Goal: Task Accomplishment & Management: Use online tool/utility

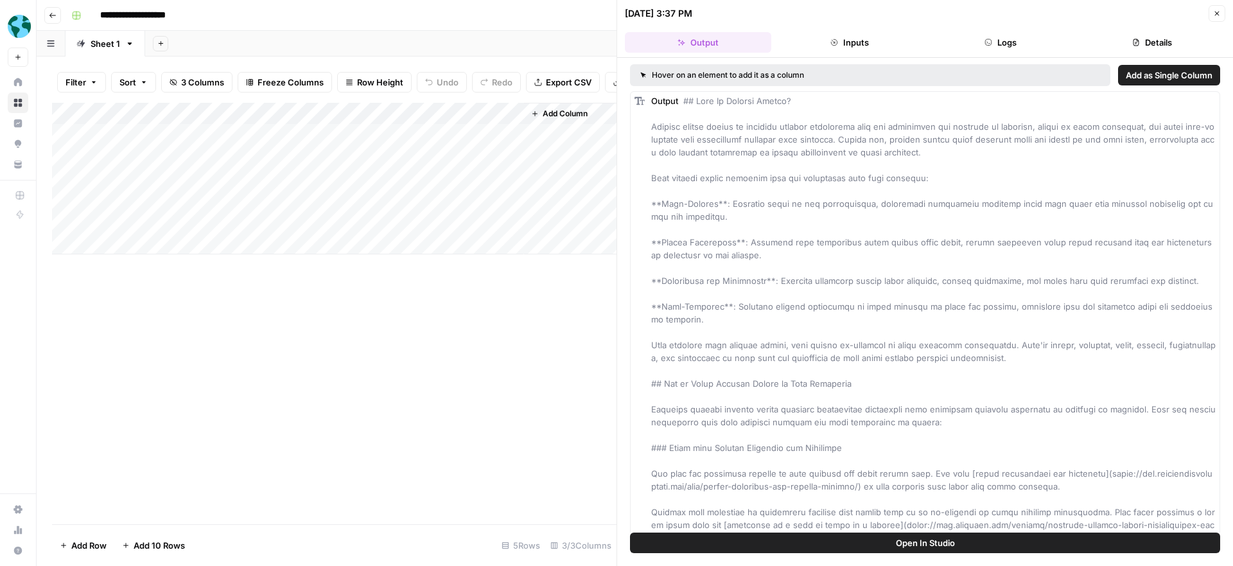
click at [1218, 13] on icon "button" at bounding box center [1217, 14] width 8 height 8
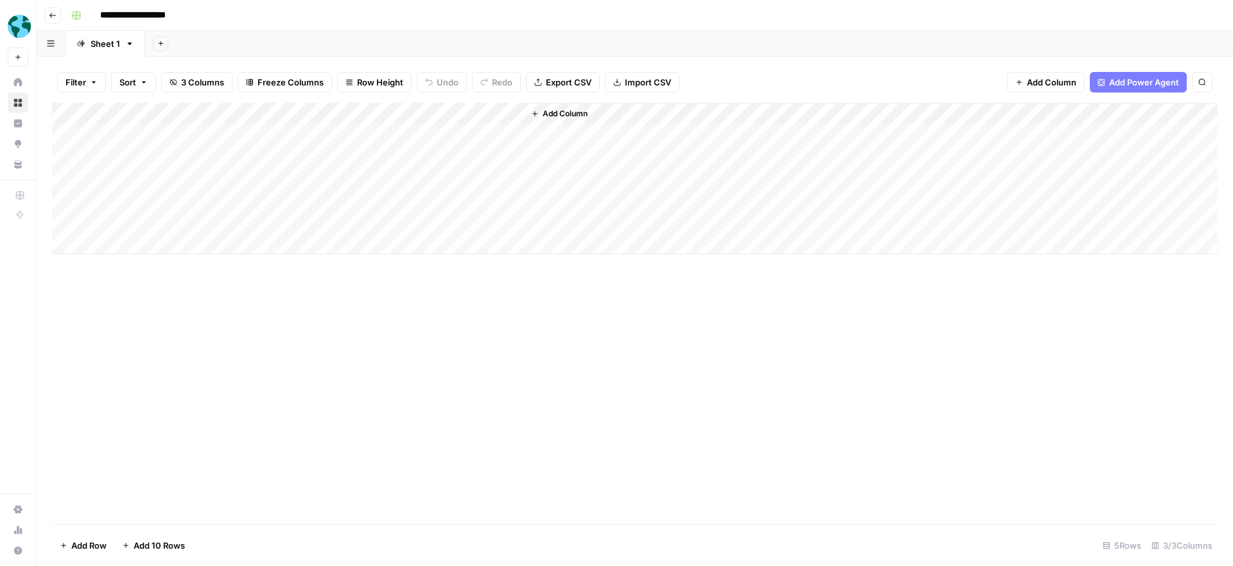
click at [203, 152] on div "Add Column" at bounding box center [635, 179] width 1166 height 152
click at [184, 154] on div "Add Column" at bounding box center [635, 179] width 1166 height 152
type textarea "**********"
click at [299, 315] on div "Add Column" at bounding box center [635, 313] width 1166 height 421
click at [344, 154] on div "Add Column" at bounding box center [635, 179] width 1166 height 152
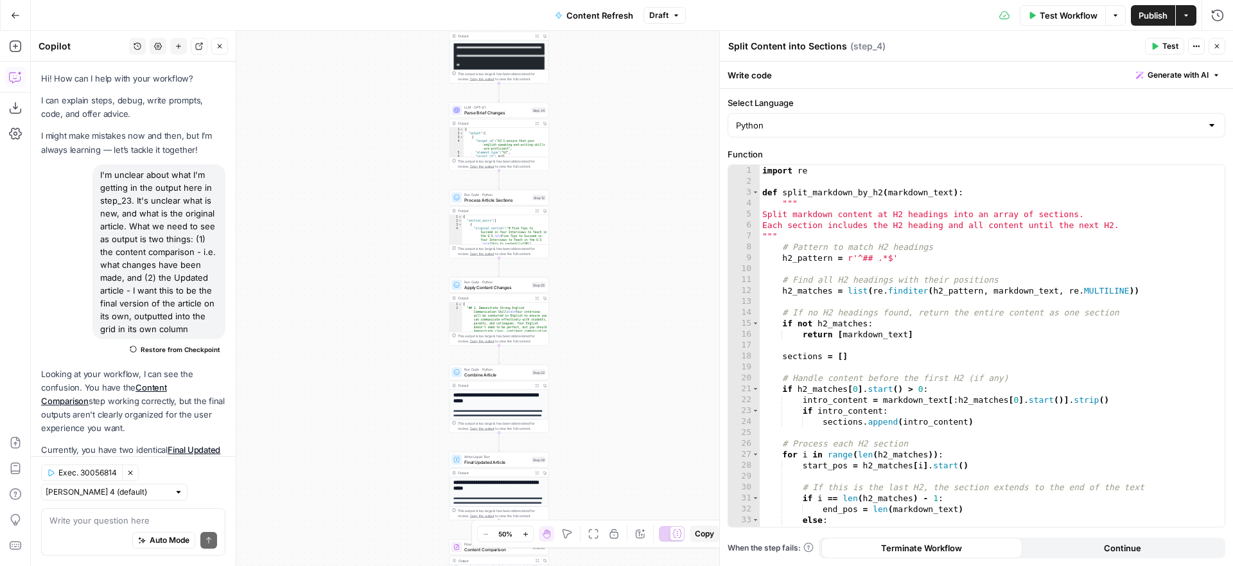
scroll to position [1729, 0]
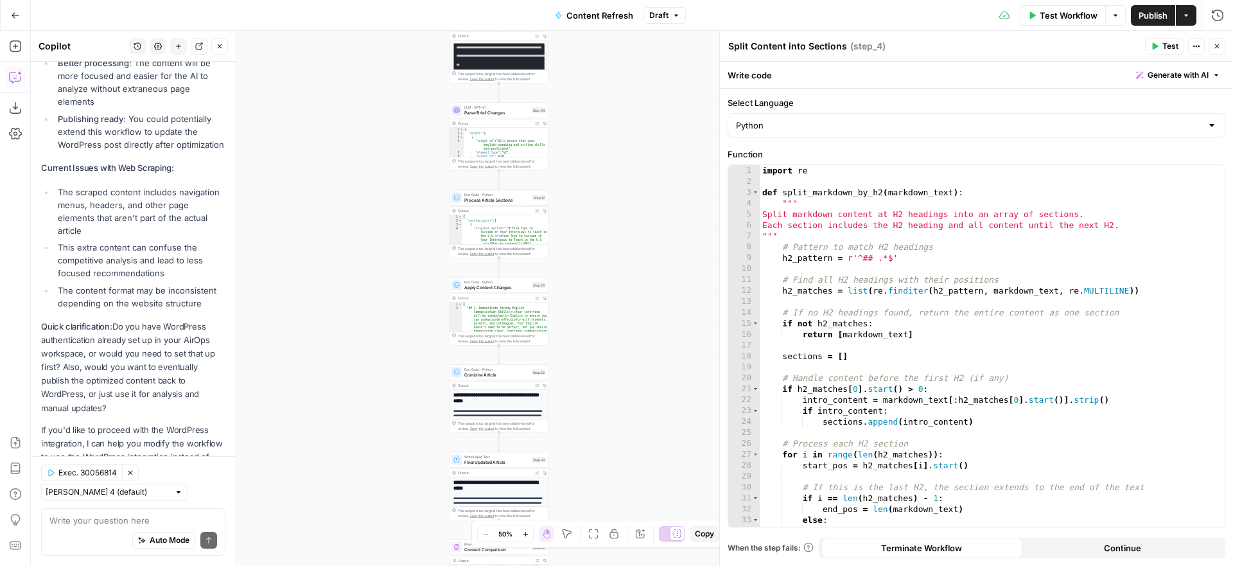
click at [1218, 46] on icon "button" at bounding box center [1217, 46] width 8 height 8
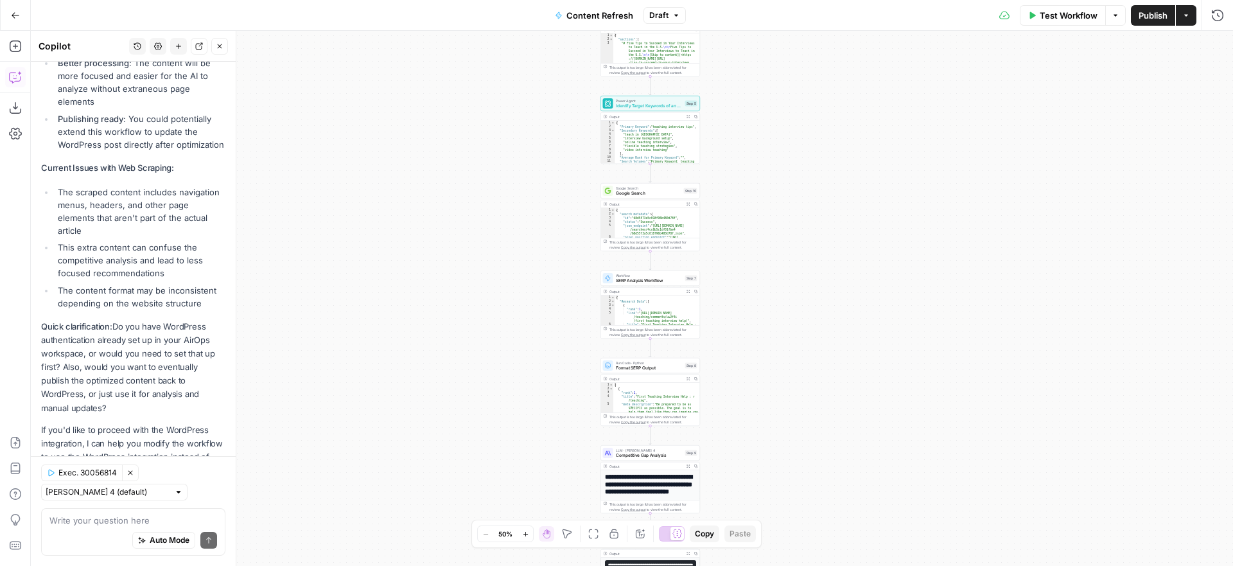
click at [12, 12] on icon "button" at bounding box center [15, 15] width 9 height 9
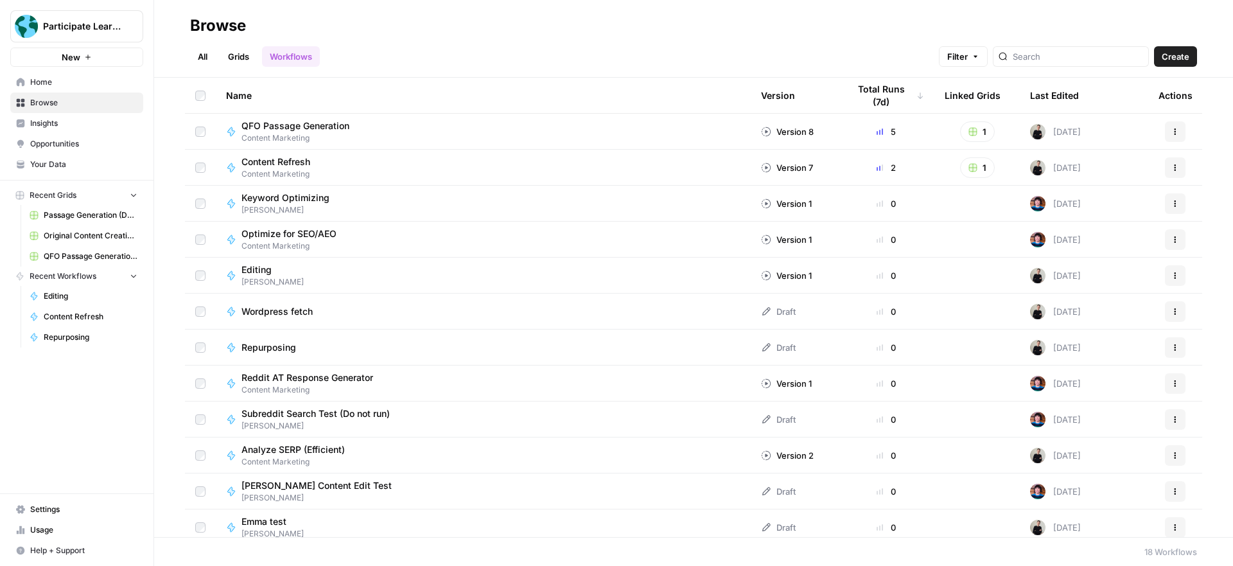
click at [331, 122] on span "QFO Passage Generation" at bounding box center [296, 125] width 108 height 13
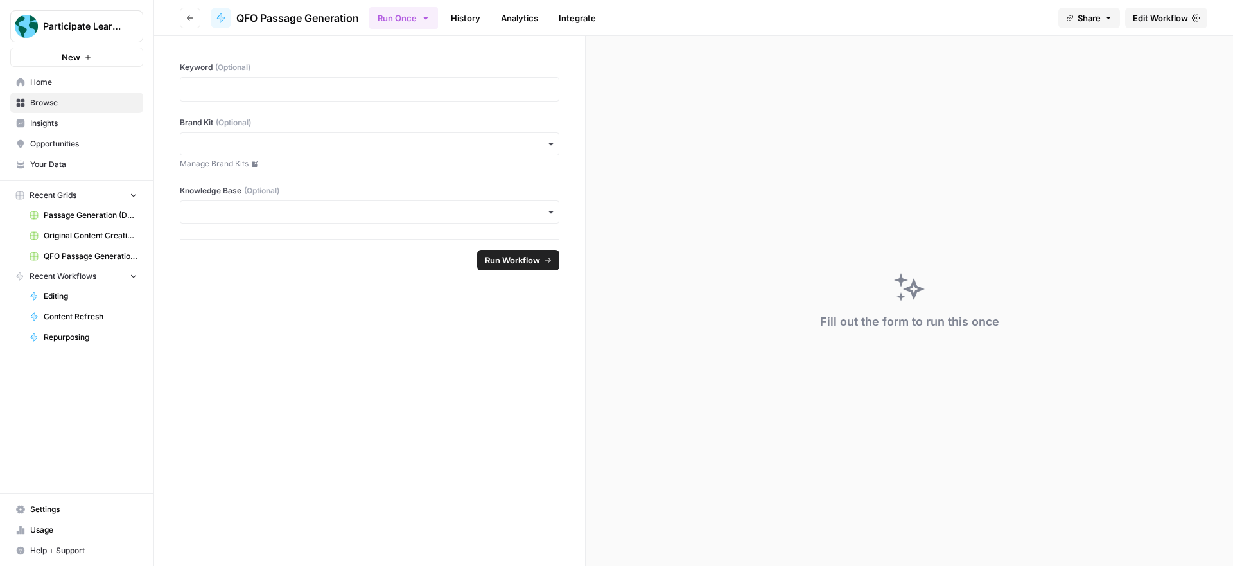
click at [1148, 18] on span "Edit Workflow" at bounding box center [1160, 18] width 55 height 13
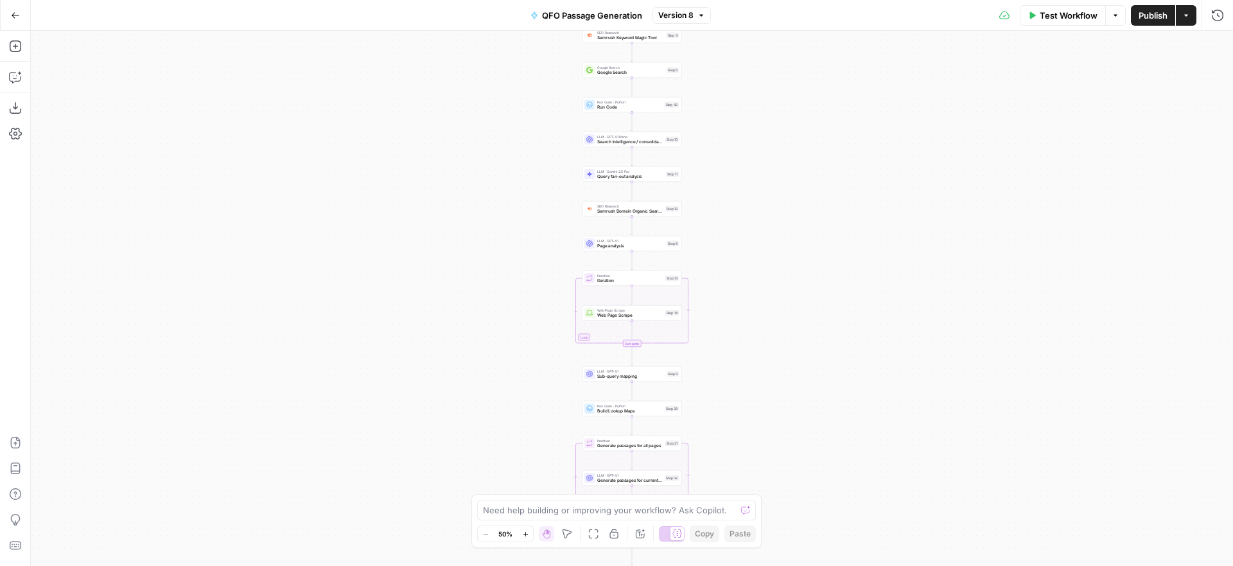
click at [1141, 14] on span "Publish" at bounding box center [1153, 15] width 29 height 13
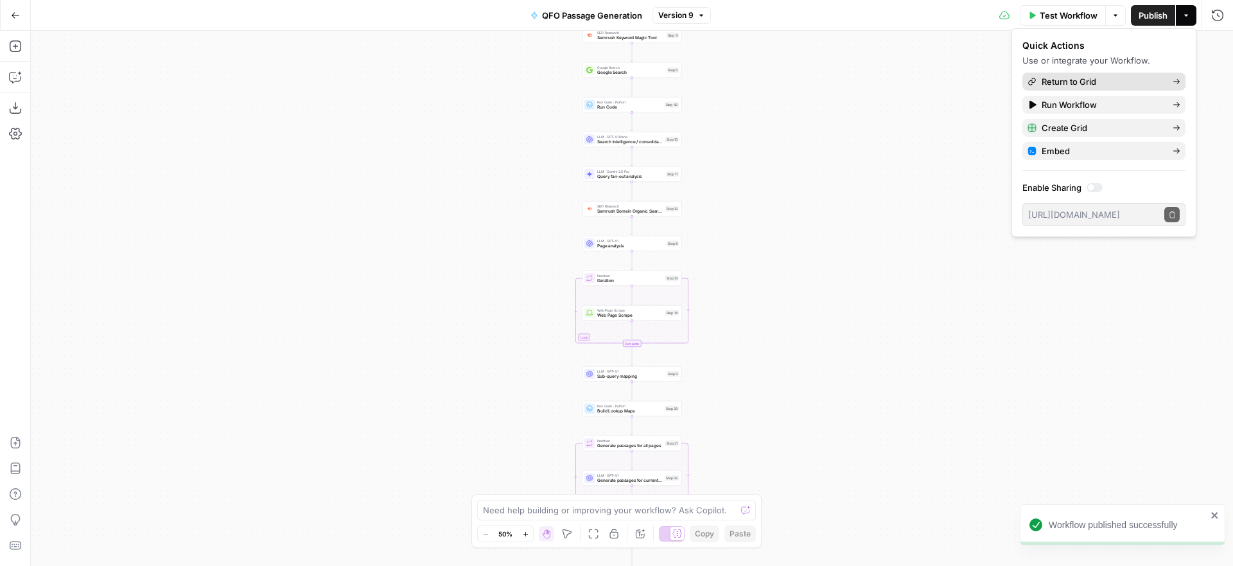
click at [1096, 82] on span "Return to Grid" at bounding box center [1102, 81] width 121 height 13
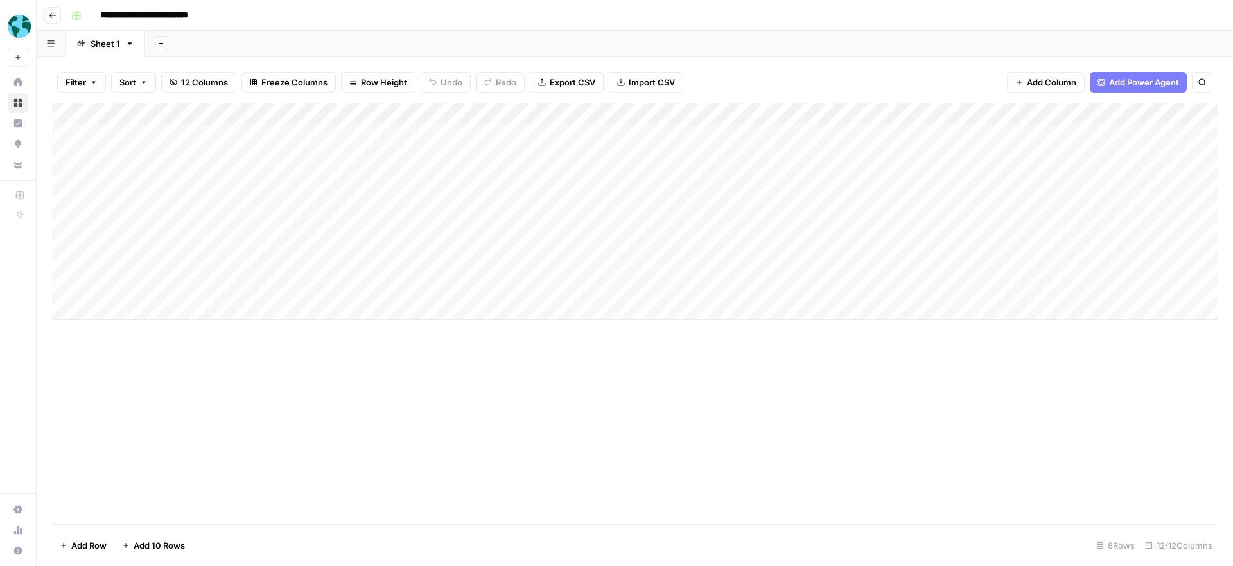
click at [134, 308] on div "Add Column" at bounding box center [635, 211] width 1166 height 217
type textarea "**********"
click at [323, 389] on div "Add Column" at bounding box center [635, 313] width 1166 height 421
click at [271, 307] on div "Add Column" at bounding box center [635, 222] width 1166 height 239
click at [430, 286] on div "Add Column" at bounding box center [635, 222] width 1166 height 239
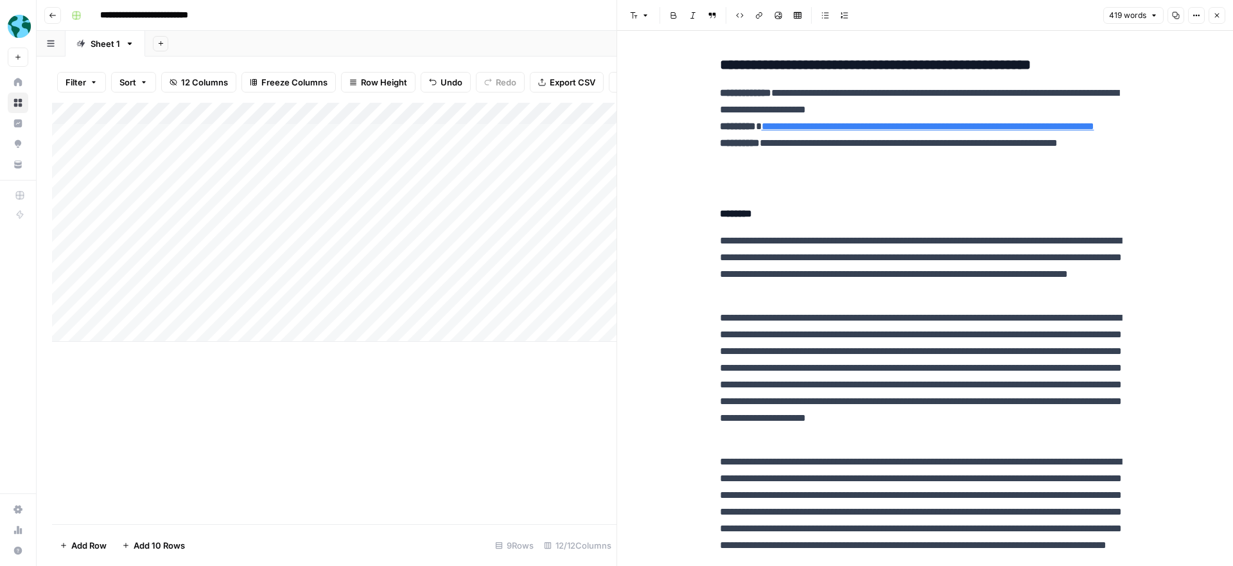
click at [1218, 12] on icon "button" at bounding box center [1217, 16] width 8 height 8
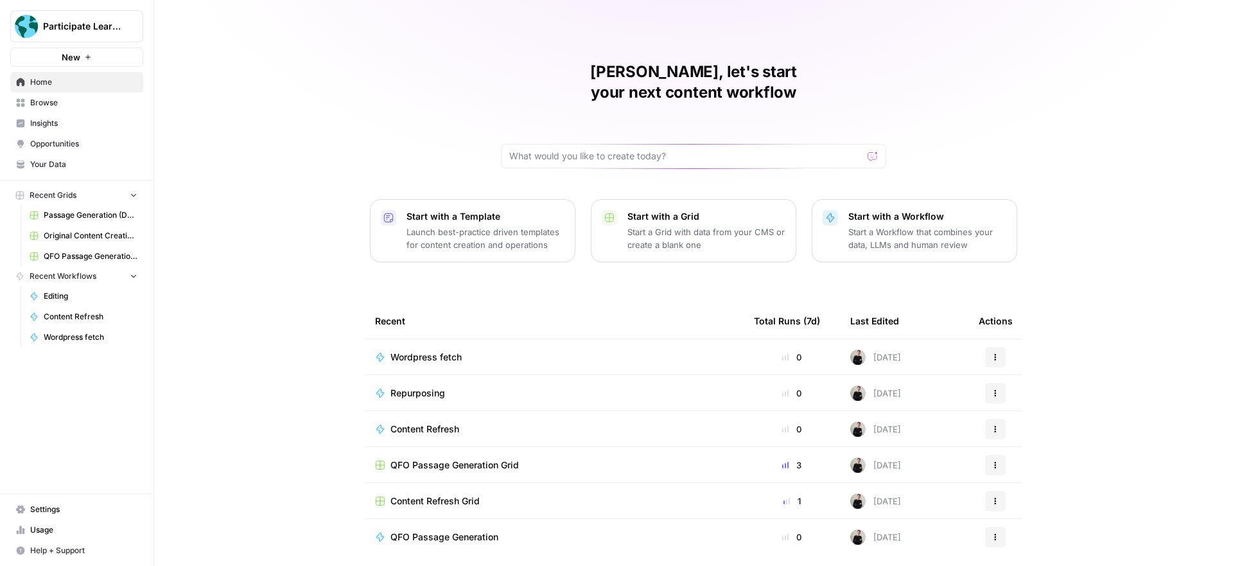
scroll to position [25, 0]
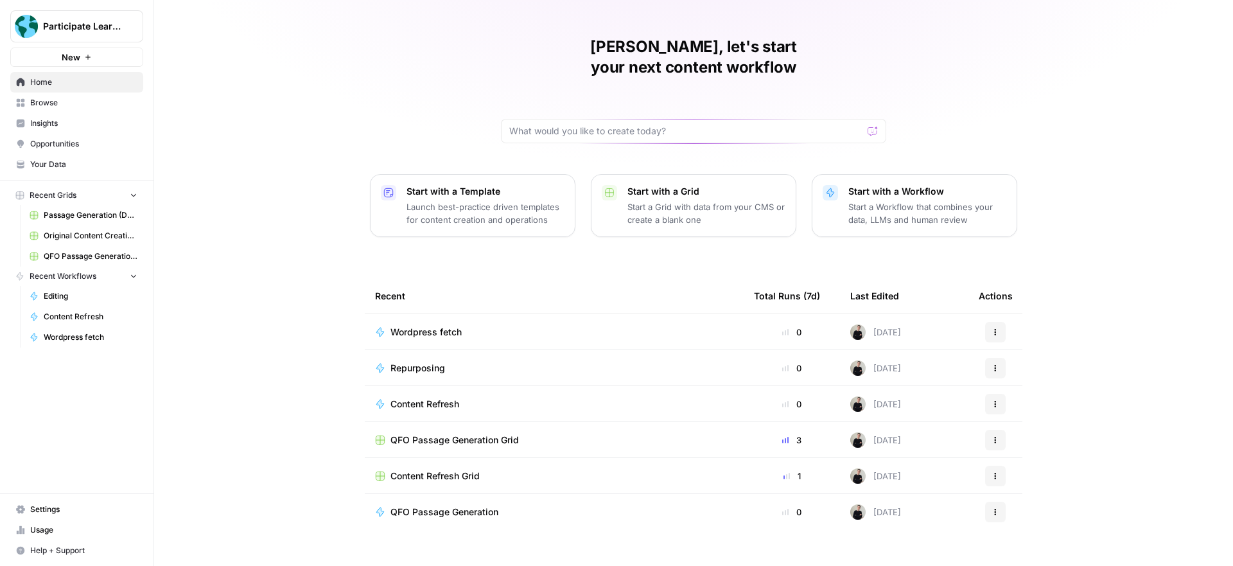
click at [434, 506] on span "QFO Passage Generation" at bounding box center [445, 512] width 108 height 13
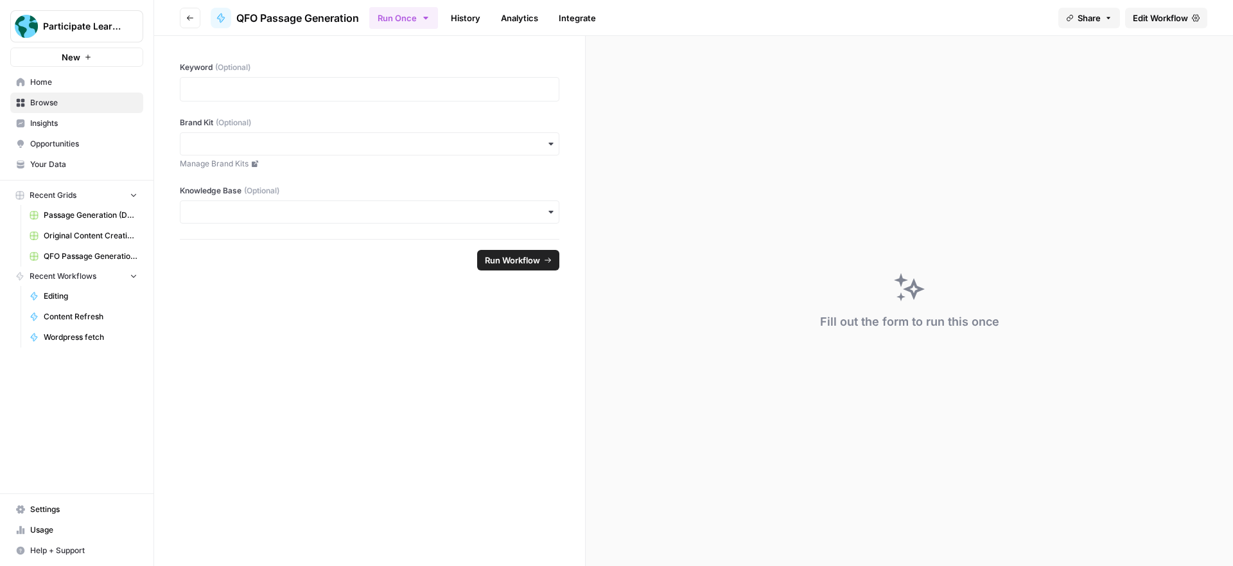
click at [1147, 15] on span "Edit Workflow" at bounding box center [1160, 18] width 55 height 13
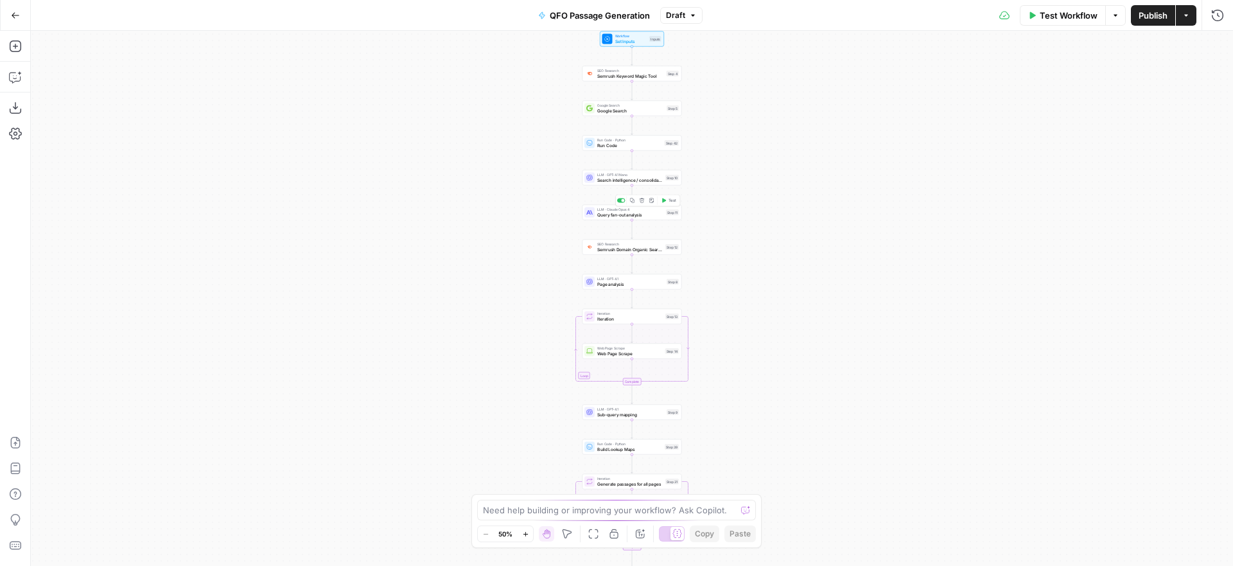
click at [646, 214] on span "Query fan-out analysis" at bounding box center [630, 214] width 66 height 6
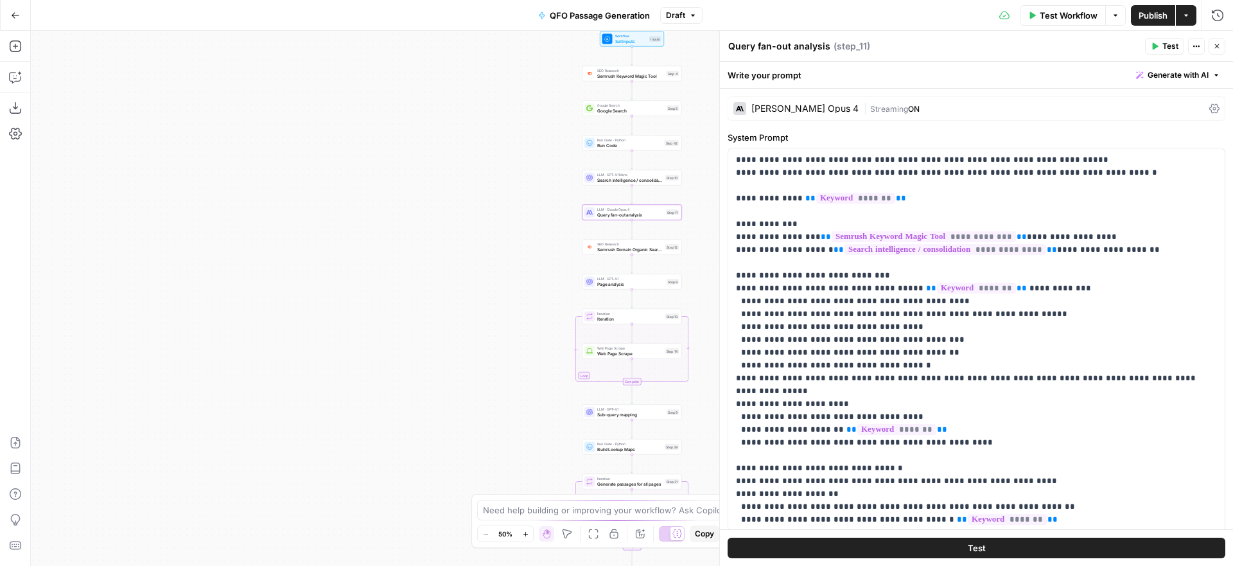
click at [794, 109] on div "Claude Opus 4" at bounding box center [805, 108] width 107 height 9
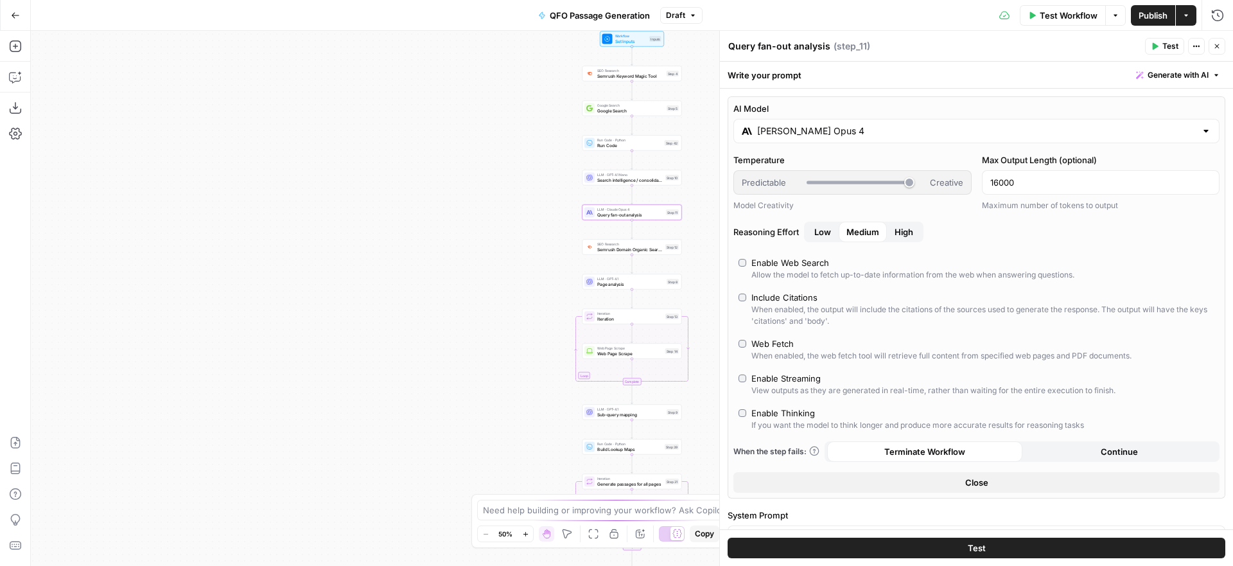
click at [782, 130] on input "Claude Opus 4" at bounding box center [976, 131] width 439 height 13
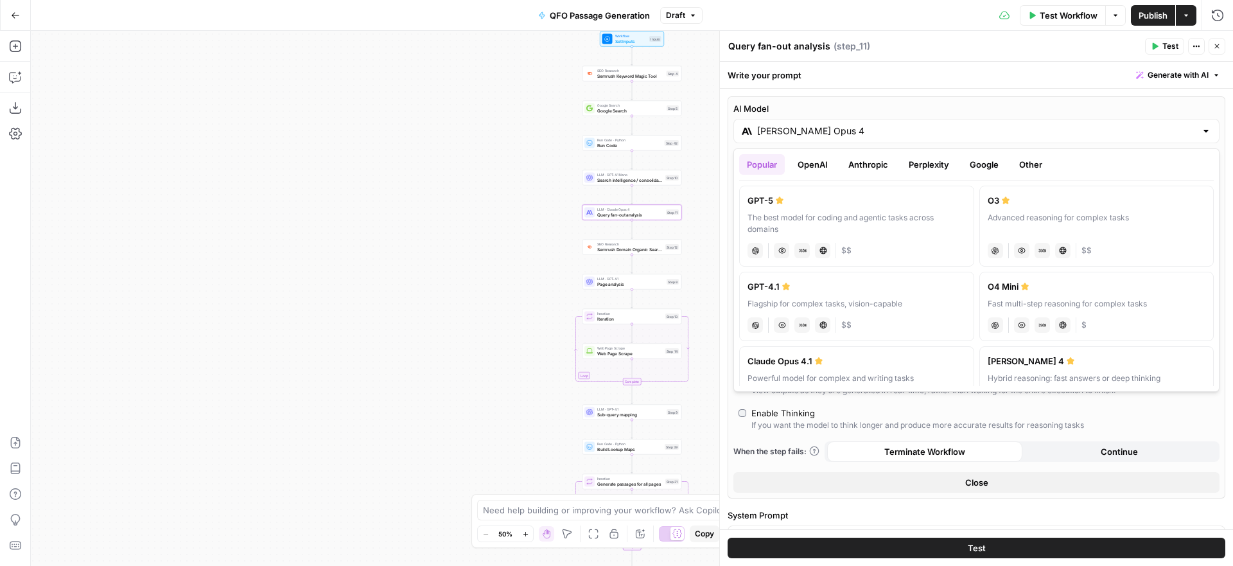
click at [976, 171] on button "Google" at bounding box center [984, 164] width 44 height 21
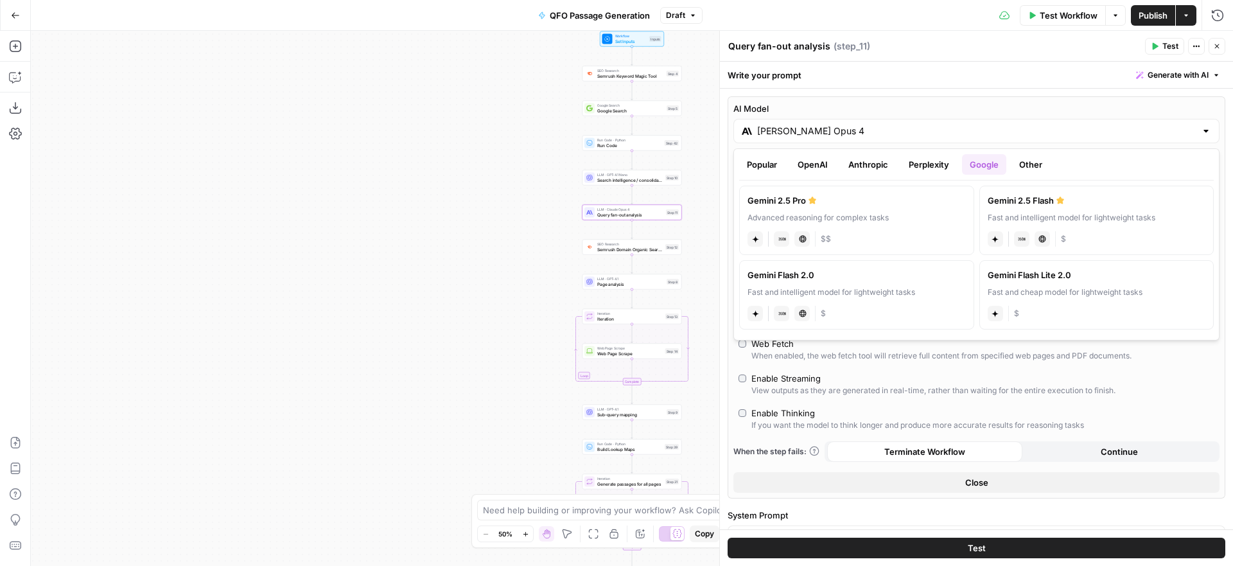
click at [901, 205] on div "Gemini 2.5 Pro" at bounding box center [857, 200] width 218 height 13
type input "Gemini 2.5 Pro"
type input "***"
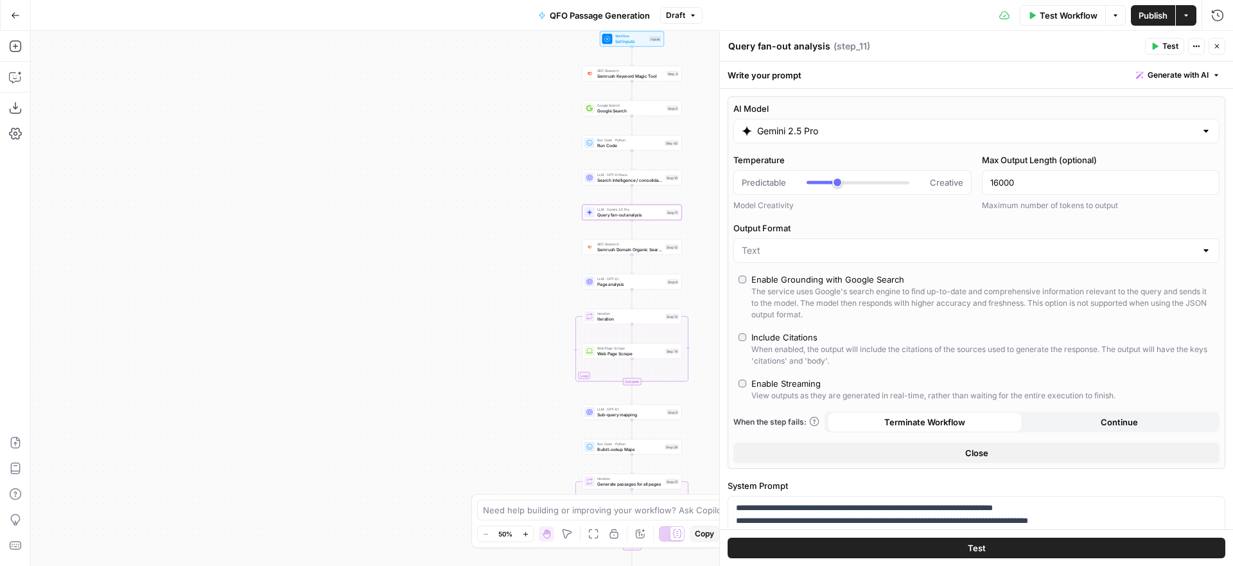
click at [1218, 48] on icon "button" at bounding box center [1217, 46] width 8 height 8
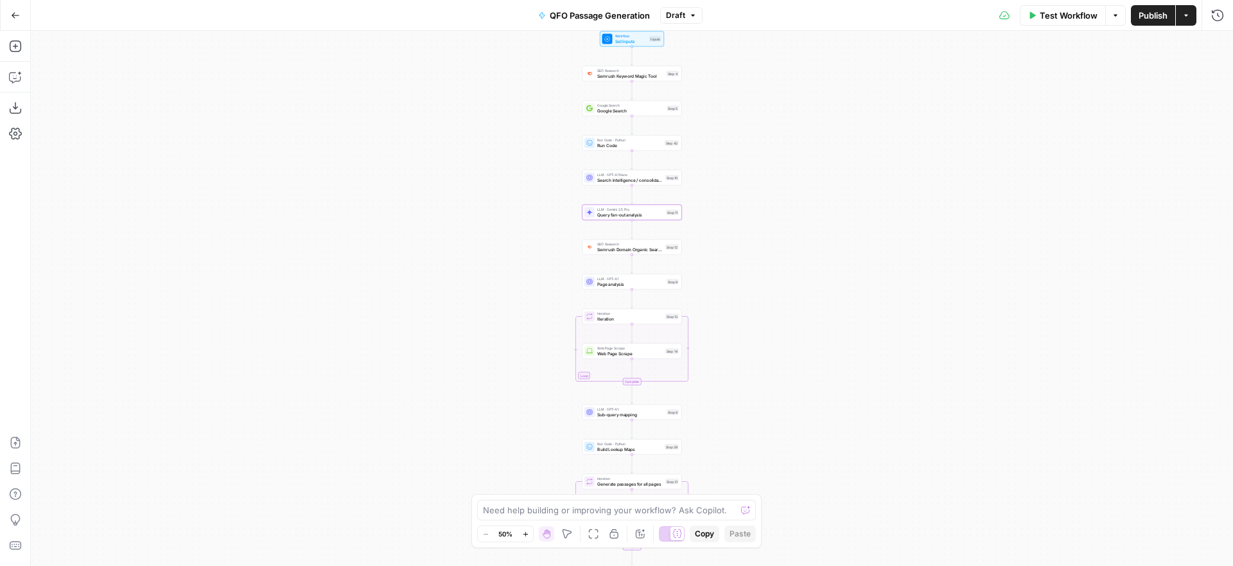
click at [1147, 22] on button "Publish" at bounding box center [1153, 15] width 44 height 21
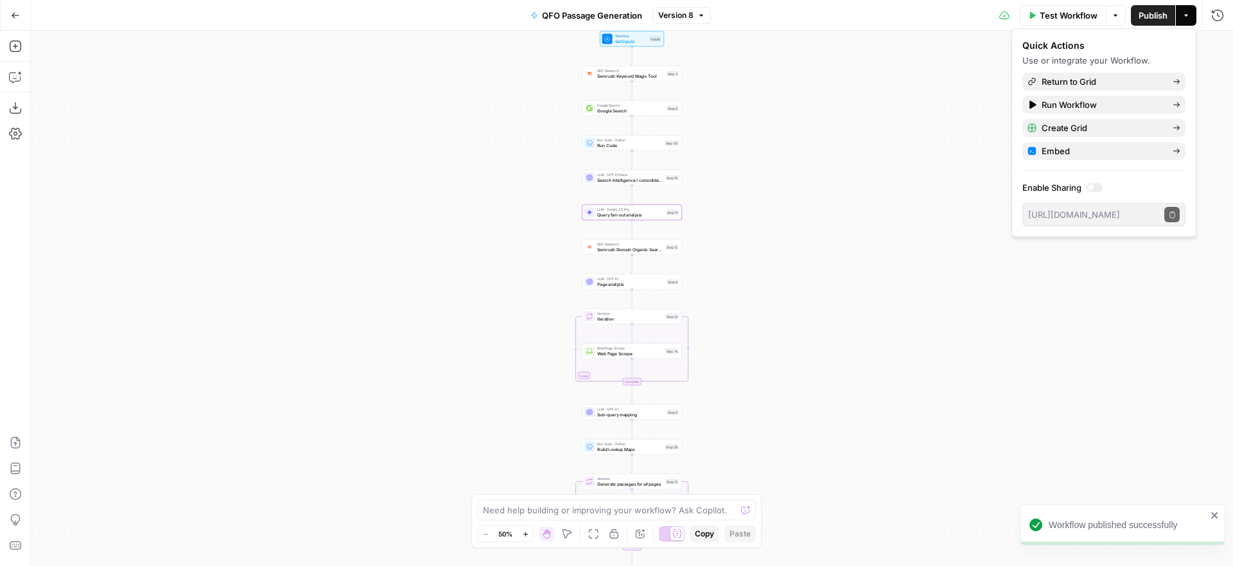
click at [823, 139] on div "Workflow Set Inputs Inputs SEO Research Semrush Keyword Magic Tool Step 4 Googl…" at bounding box center [632, 298] width 1202 height 535
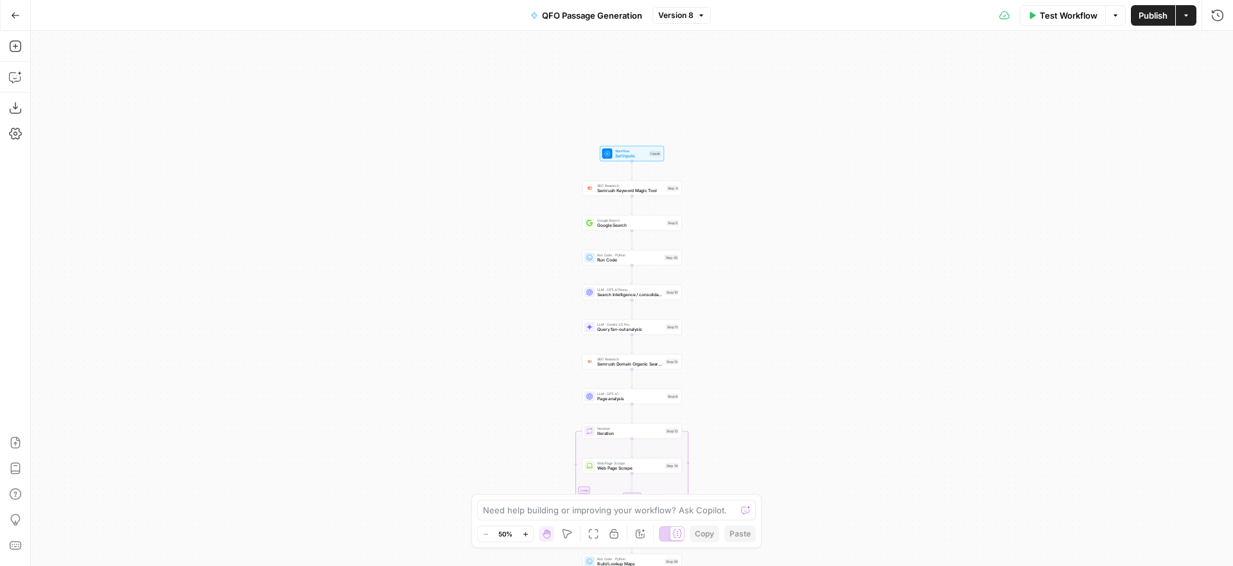
click at [13, 15] on icon "button" at bounding box center [15, 15] width 9 height 9
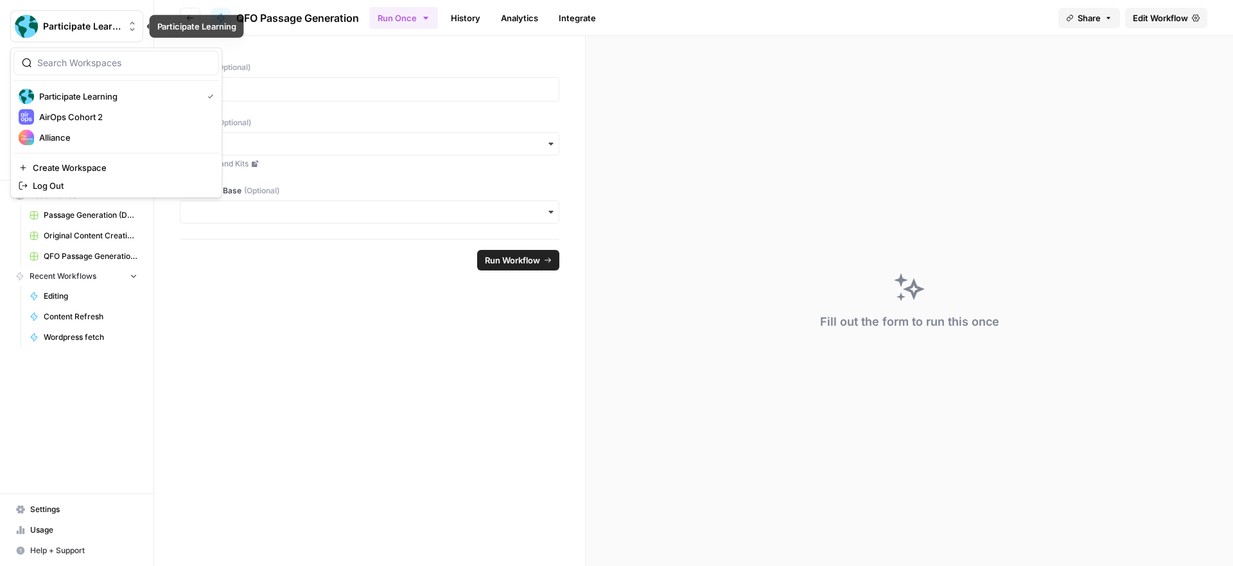
click at [82, 20] on span "Participate Learning" at bounding box center [82, 26] width 78 height 13
click at [94, 136] on span "Alliance" at bounding box center [124, 137] width 170 height 13
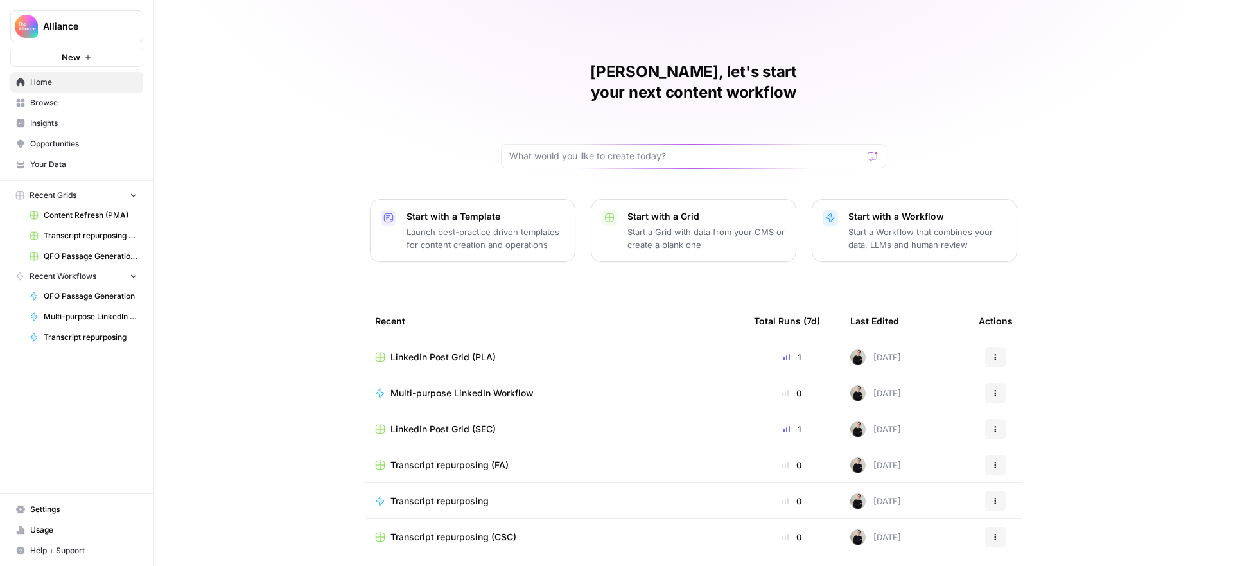
click at [82, 99] on span "Browse" at bounding box center [83, 103] width 107 height 12
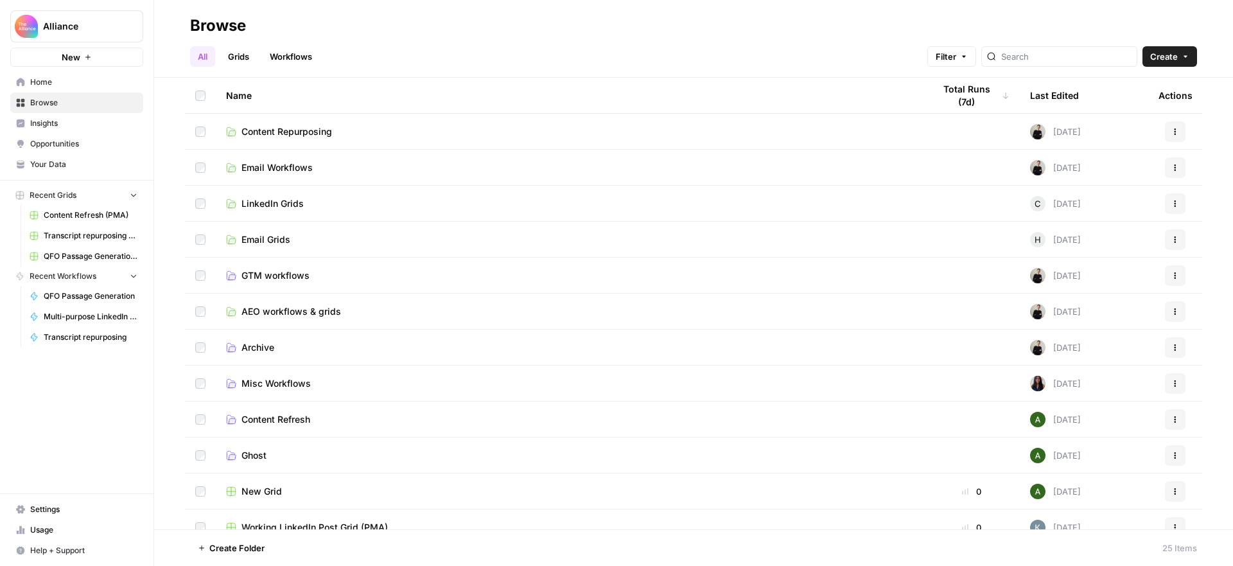
click at [287, 308] on span "AEO workflows & grids" at bounding box center [292, 311] width 100 height 13
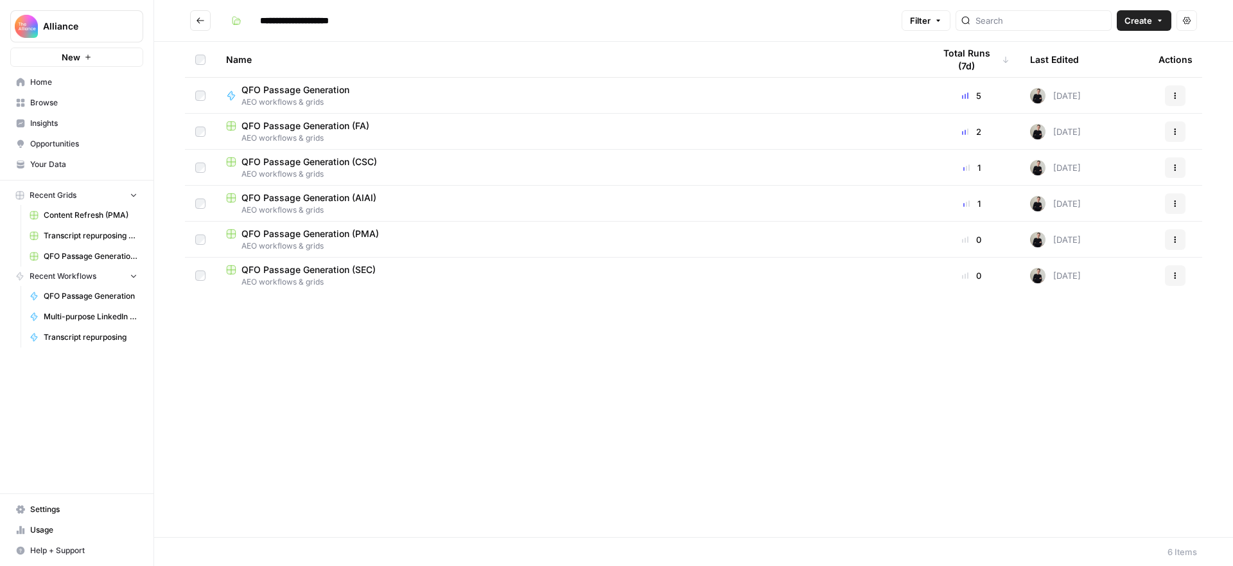
click at [324, 91] on span "QFO Passage Generation" at bounding box center [296, 90] width 108 height 13
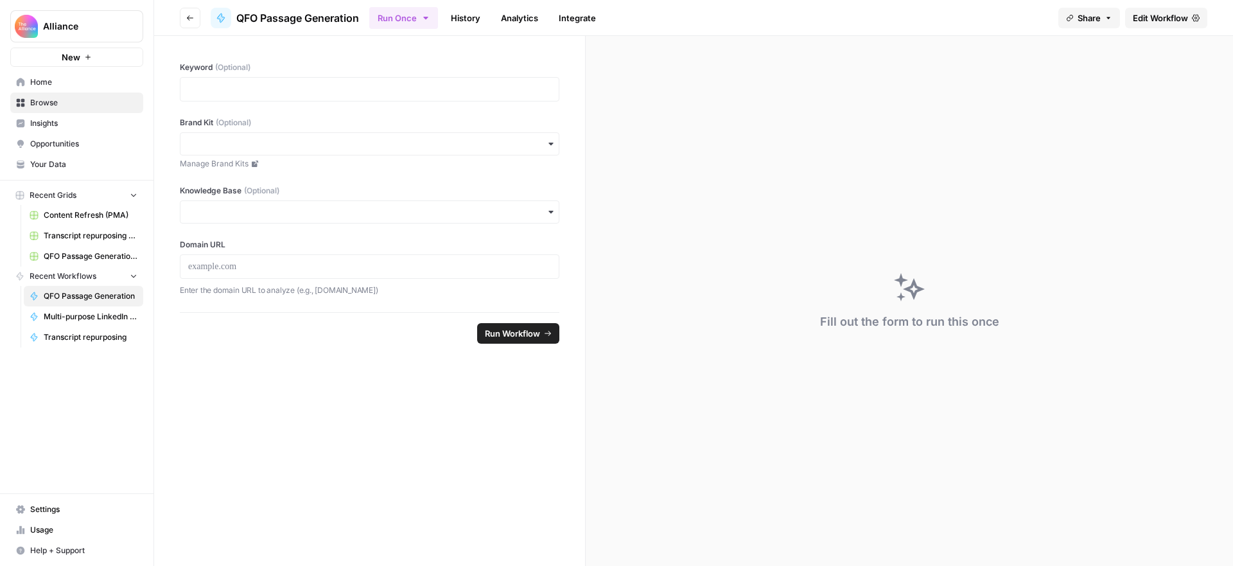
click at [1156, 17] on span "Edit Workflow" at bounding box center [1160, 18] width 55 height 13
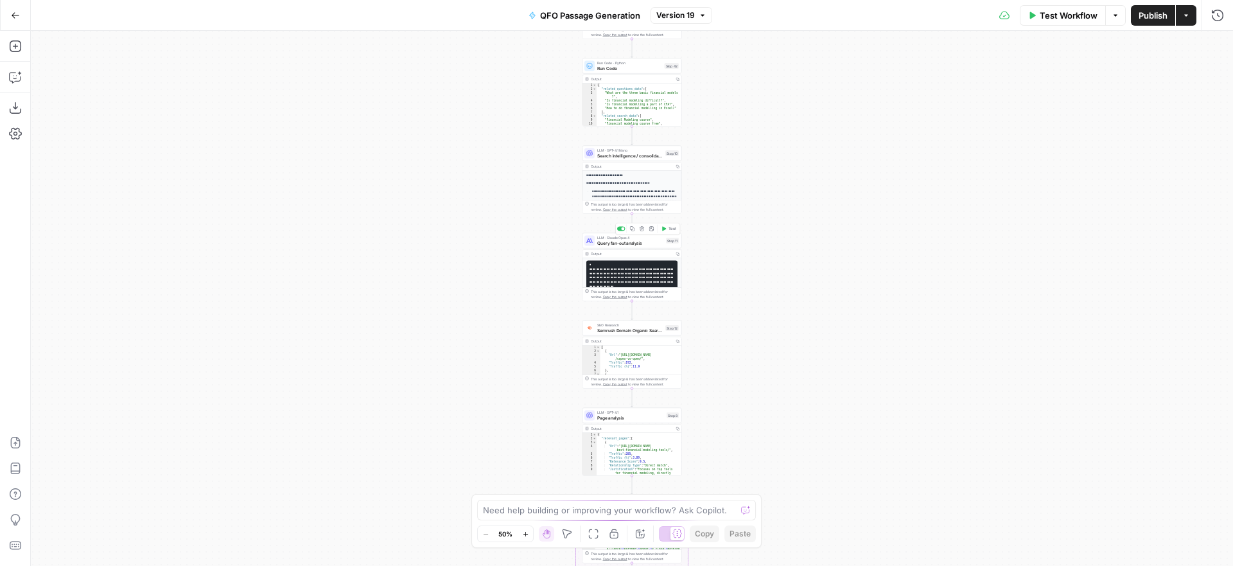
click at [647, 242] on span "Query fan-out analysis" at bounding box center [630, 243] width 66 height 6
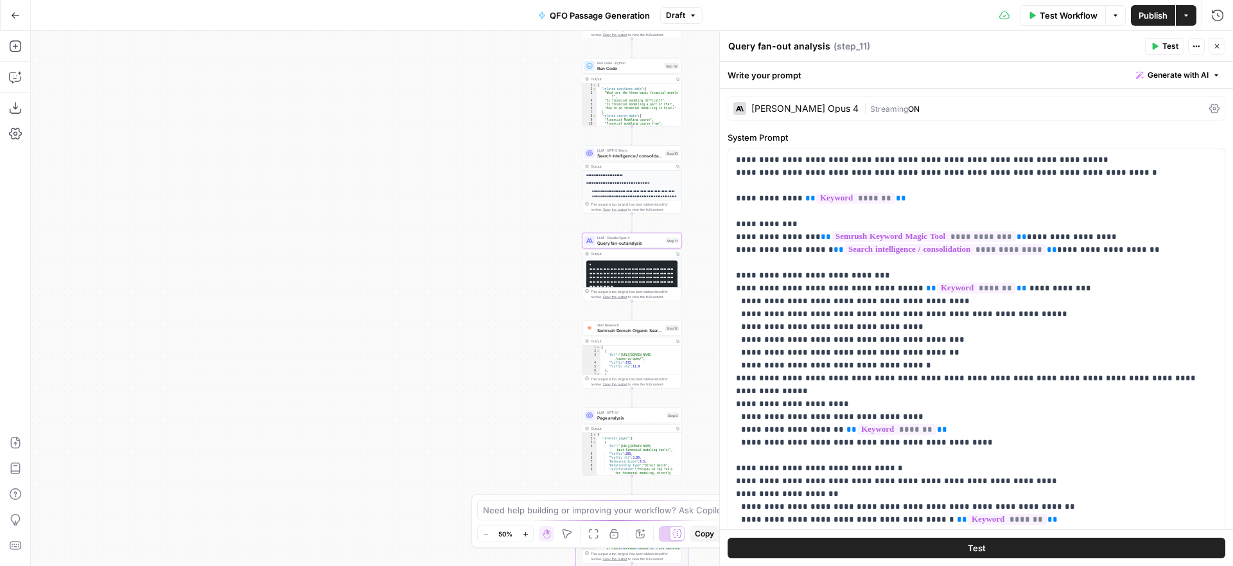
click at [775, 108] on div "Claude Opus 4" at bounding box center [805, 108] width 107 height 9
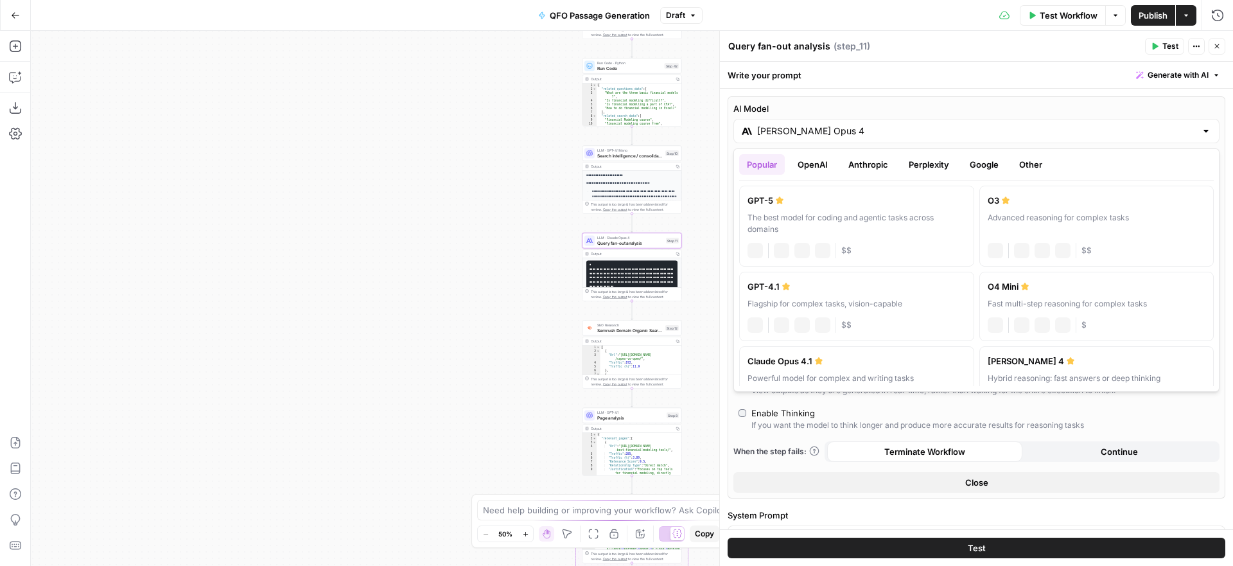
click at [973, 123] on div "Claude Opus 4" at bounding box center [977, 131] width 486 height 24
click at [986, 159] on button "Google" at bounding box center [984, 164] width 44 height 21
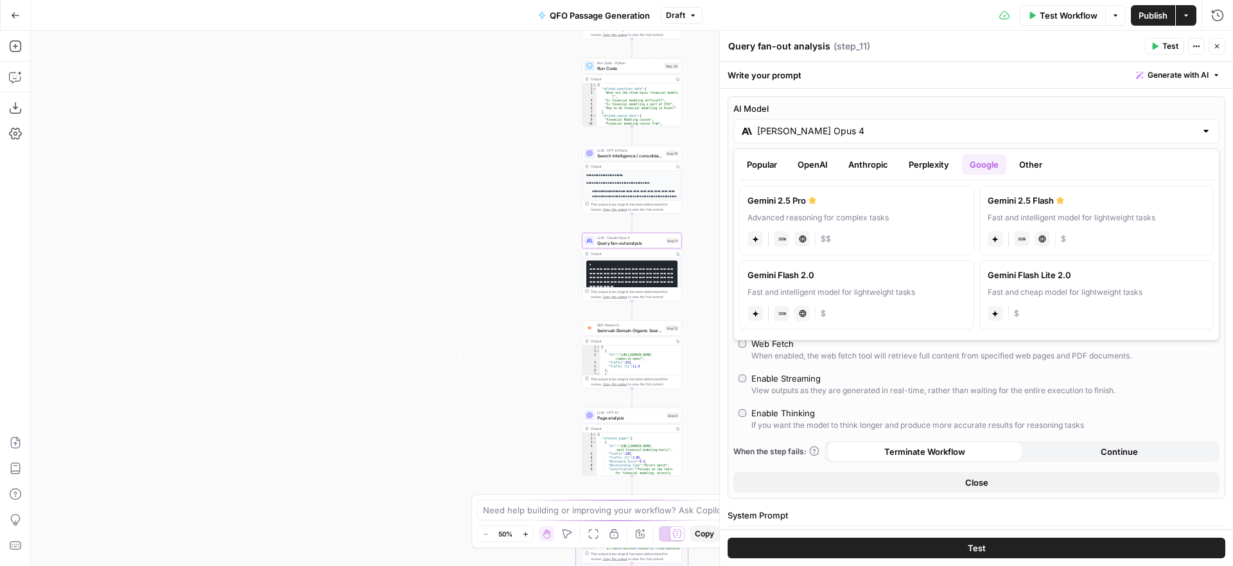
click at [868, 213] on div "Advanced reasoning for complex tasks" at bounding box center [857, 218] width 218 height 12
type input "Gemini 2.5 Pro"
type input "***"
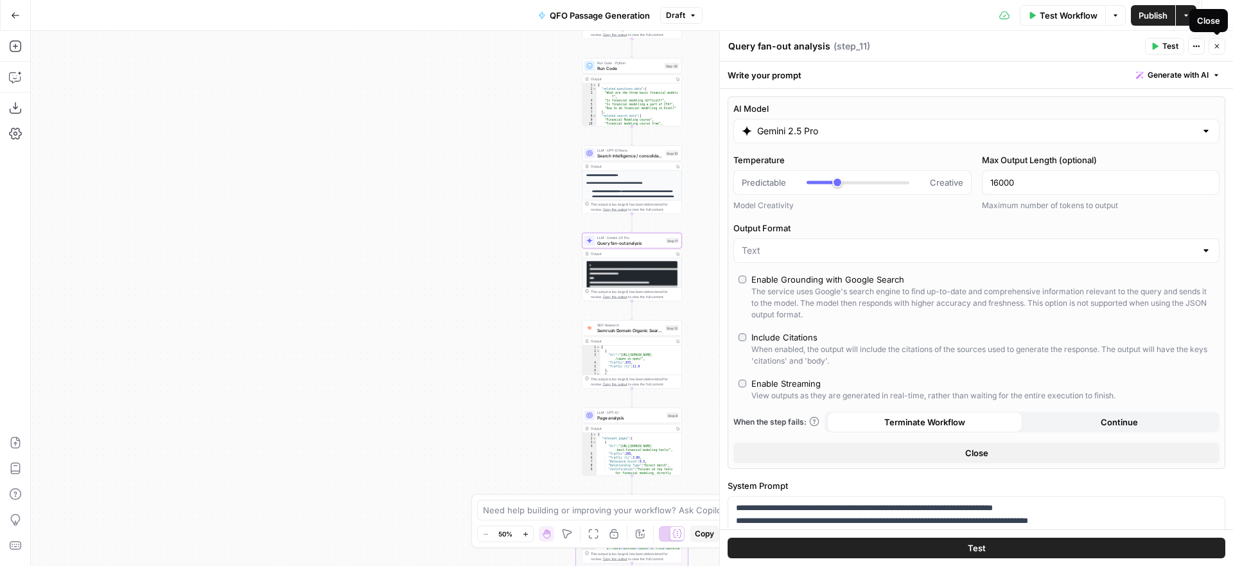
click at [1220, 44] on icon "button" at bounding box center [1217, 46] width 8 height 8
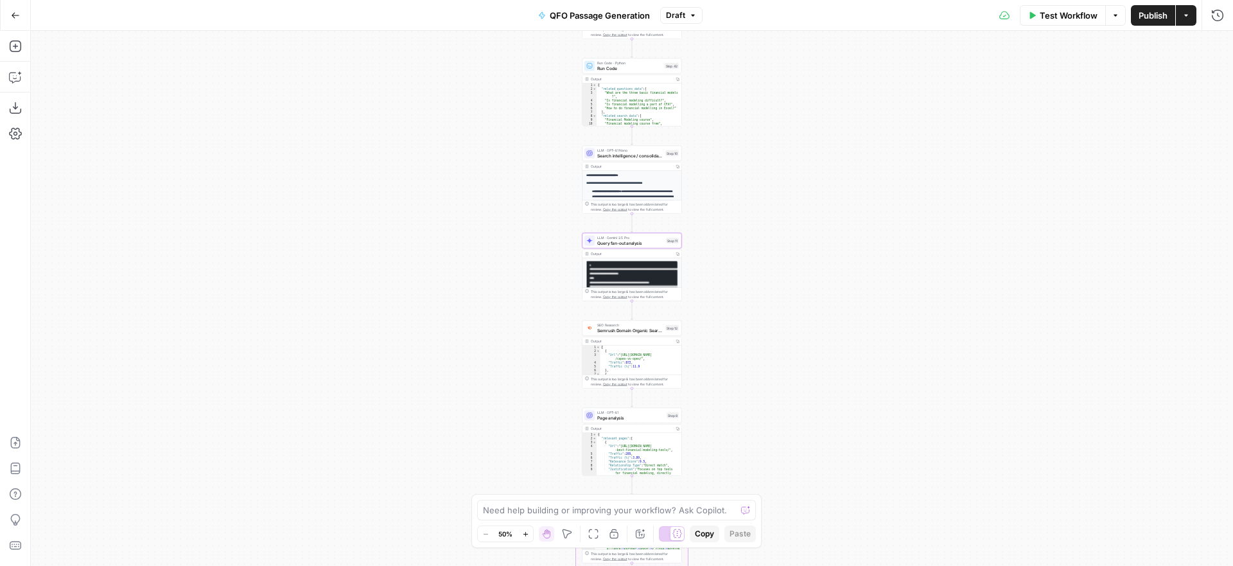
click at [782, 277] on div "Workflow Set Inputs Inputs SEO Research Semrush Keyword Magic Tool Step 4 Outpu…" at bounding box center [632, 298] width 1202 height 535
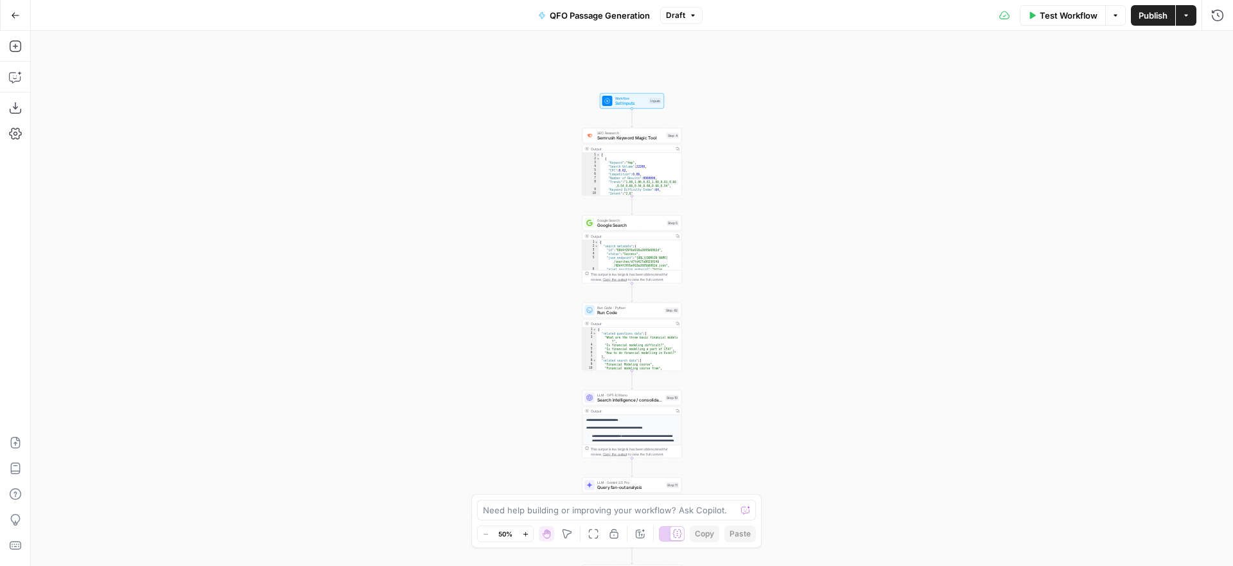
click at [1140, 17] on span "Publish" at bounding box center [1153, 15] width 29 height 13
